Goal: Information Seeking & Learning: Understand process/instructions

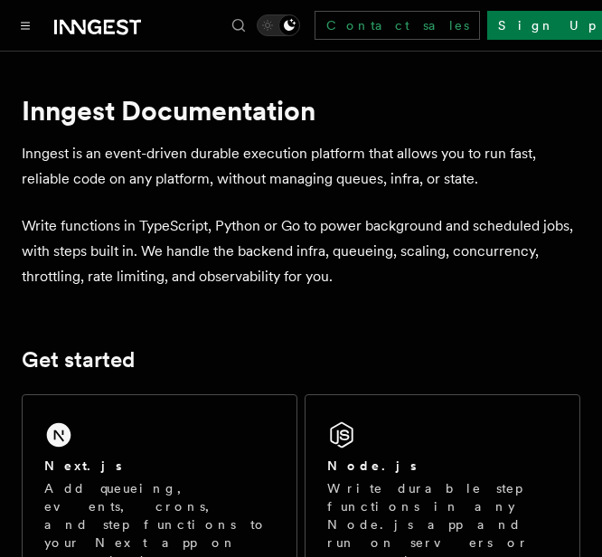
click at [268, 155] on p "Inngest is an event-driven durable execution platform that allows you to run fa…" at bounding box center [301, 166] width 559 height 51
click at [34, 40] on div "Documentation Examples AgentKit Search... Ctrl+K Contact sales Sign Up" at bounding box center [301, 25] width 602 height 51
click at [20, 26] on button "Toggle navigation" at bounding box center [25, 25] width 22 height 22
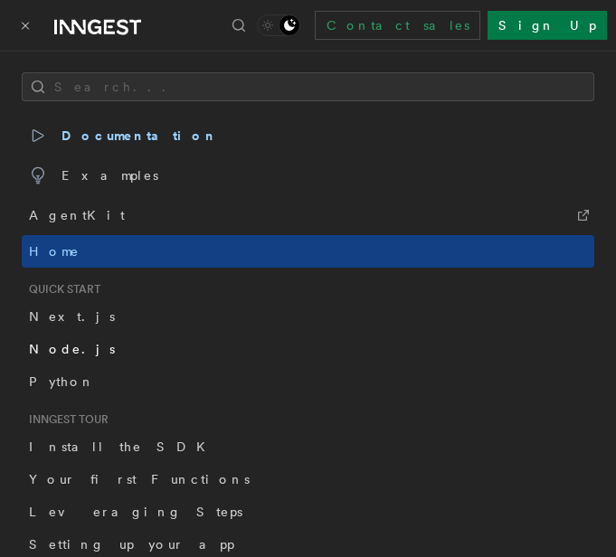
click at [53, 345] on span "Node.js" at bounding box center [72, 349] width 86 height 14
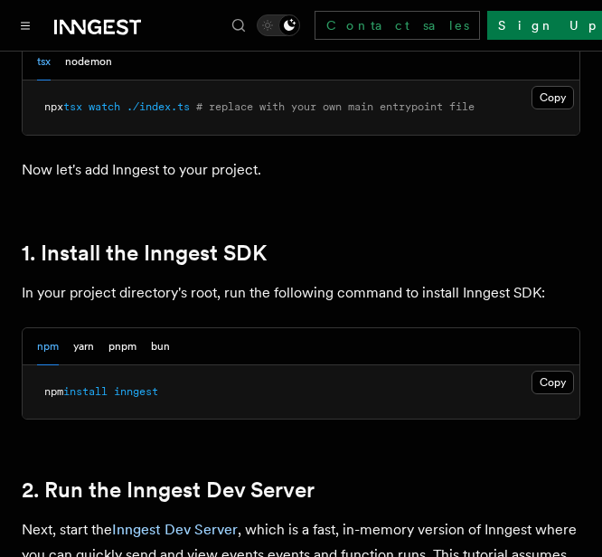
scroll to position [1085, 0]
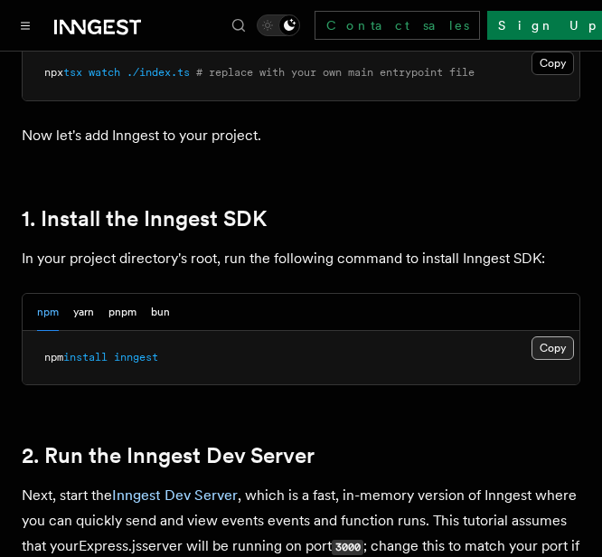
click at [563, 350] on button "Copy Copied" at bounding box center [553, 348] width 43 height 24
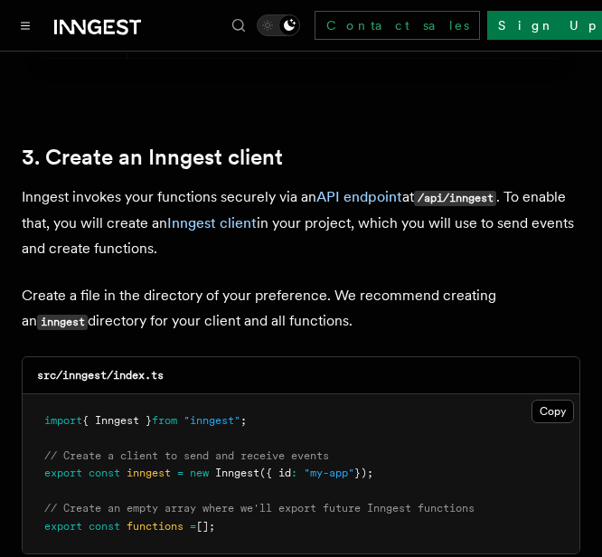
scroll to position [2261, 0]
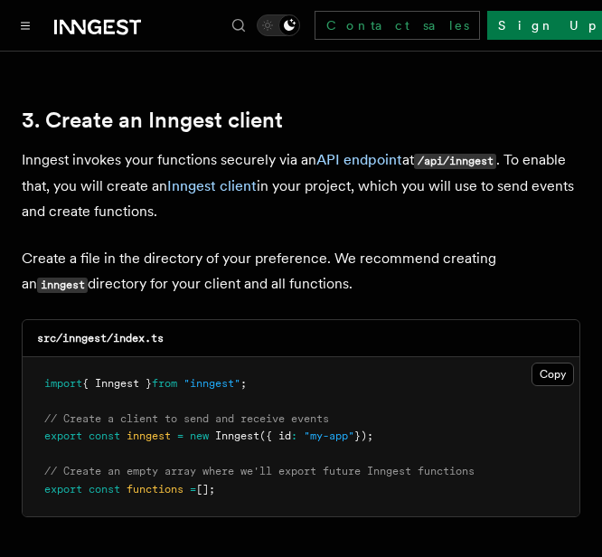
click at [272, 359] on pre "import { Inngest } from "inngest" ; // Create a client to send and receive even…" at bounding box center [301, 437] width 557 height 160
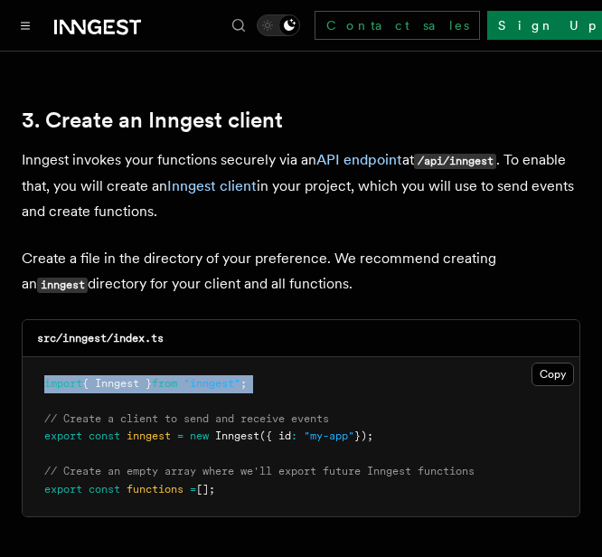
click at [272, 359] on pre "import { Inngest } from "inngest" ; // Create a client to send and receive even…" at bounding box center [301, 437] width 557 height 160
copy code "import { Inngest } from "inngest" ;"
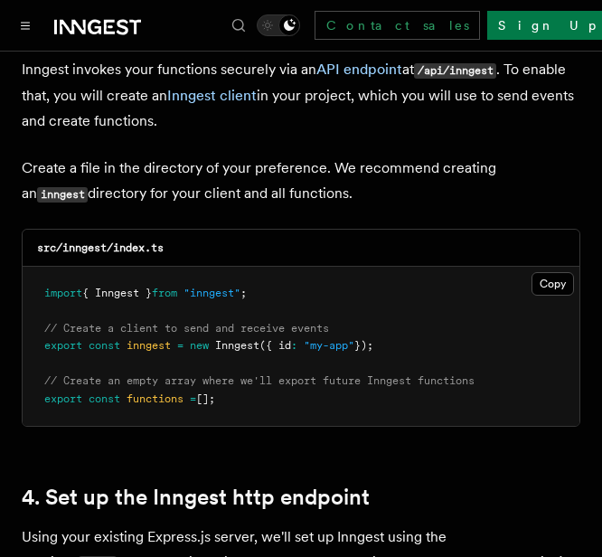
click at [396, 326] on pre "import { Inngest } from "inngest" ; // Create a client to send and receive even…" at bounding box center [301, 347] width 557 height 160
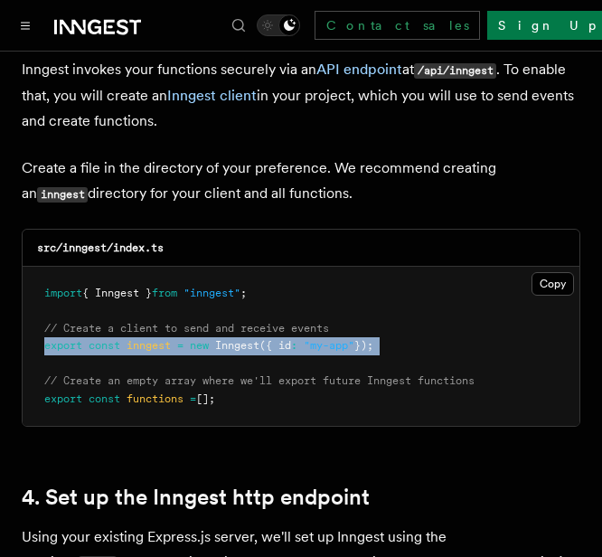
click at [396, 326] on pre "import { Inngest } from "inngest" ; // Create a client to send and receive even…" at bounding box center [301, 347] width 557 height 160
copy code "export const inngest = new Inngest ({ id : "my-app" });"
drag, startPoint x: 241, startPoint y: 373, endPoint x: 42, endPoint y: 356, distance: 200.5
click at [42, 356] on pre "import { Inngest } from "inngest" ; // Create a client to send and receive even…" at bounding box center [301, 347] width 557 height 160
copy code "// Create an empty array where we'll export future Inngest functions export con…"
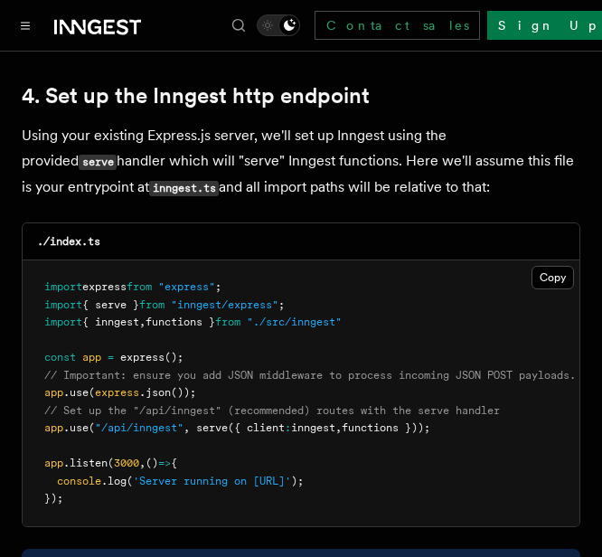
scroll to position [2803, 0]
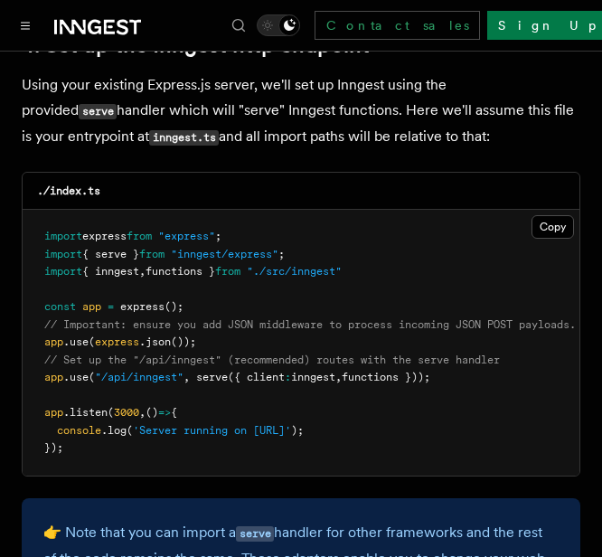
drag, startPoint x: 198, startPoint y: 350, endPoint x: 457, endPoint y: 356, distance: 258.7
click at [457, 356] on pre "import express from "express" ; import { serve } from "inngest/express" ; impor…" at bounding box center [301, 343] width 557 height 266
copy span "serve ({ client : inngest , functions }));"
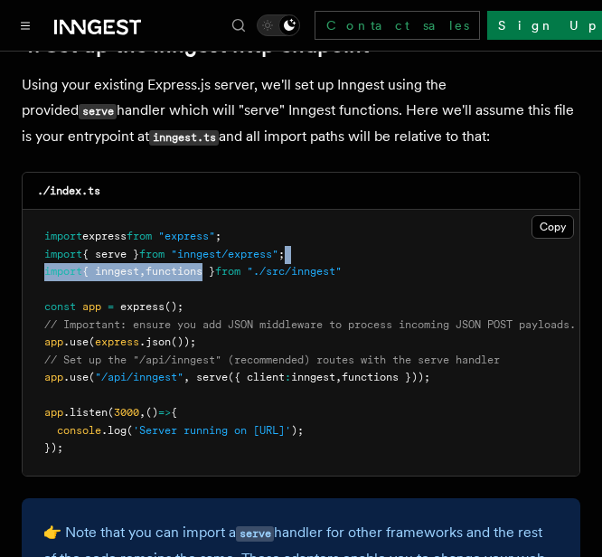
drag, startPoint x: 388, startPoint y: 239, endPoint x: 214, endPoint y: 250, distance: 174.0
click at [214, 250] on pre "import express from "express" ; import { serve } from "inngest/express" ; impor…" at bounding box center [301, 343] width 557 height 266
click at [213, 265] on span "functions }" at bounding box center [181, 271] width 70 height 13
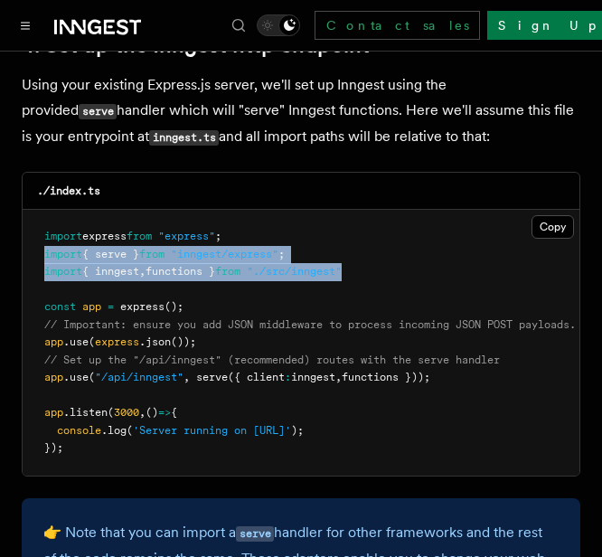
drag, startPoint x: 372, startPoint y: 251, endPoint x: 42, endPoint y: 234, distance: 330.5
click at [42, 234] on pre "import express from "express" ; import { serve } from "inngest/express" ; impor…" at bounding box center [301, 343] width 557 height 266
copy code "import { serve } from "inngest/express" ; import { inngest , functions } from "…"
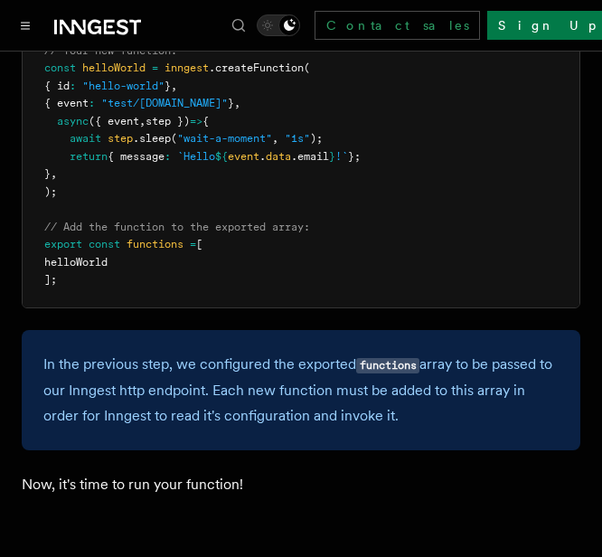
scroll to position [3798, 0]
